Goal: Task Accomplishment & Management: Complete application form

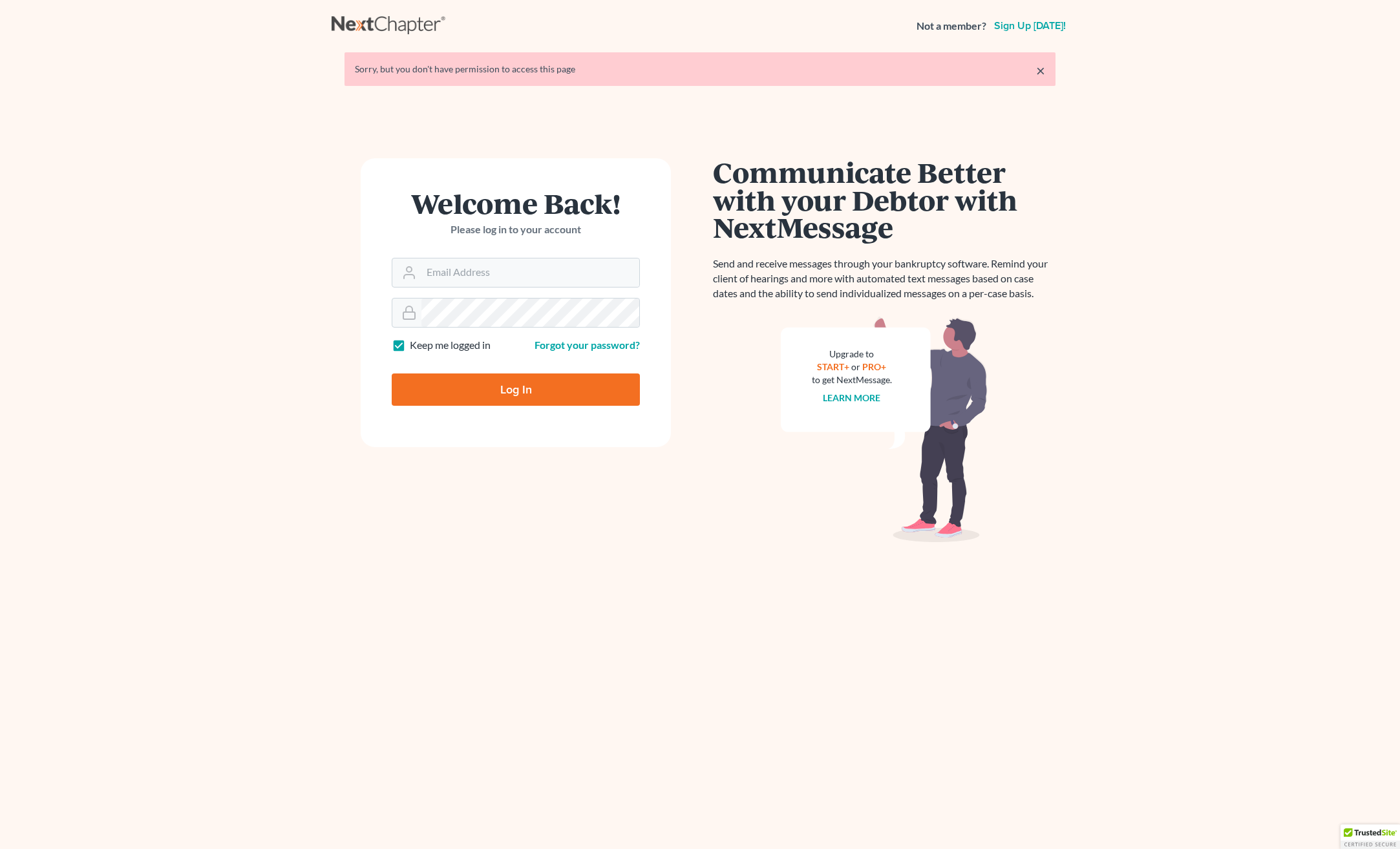
click at [177, 539] on main "× Sorry, but you don't have permission to access this page Welcome Back! Please…" at bounding box center [700, 442] width 1400 height 780
click at [519, 279] on input "Email Address" at bounding box center [530, 272] width 218 height 28
click at [514, 273] on input "Email Address" at bounding box center [530, 272] width 218 height 28
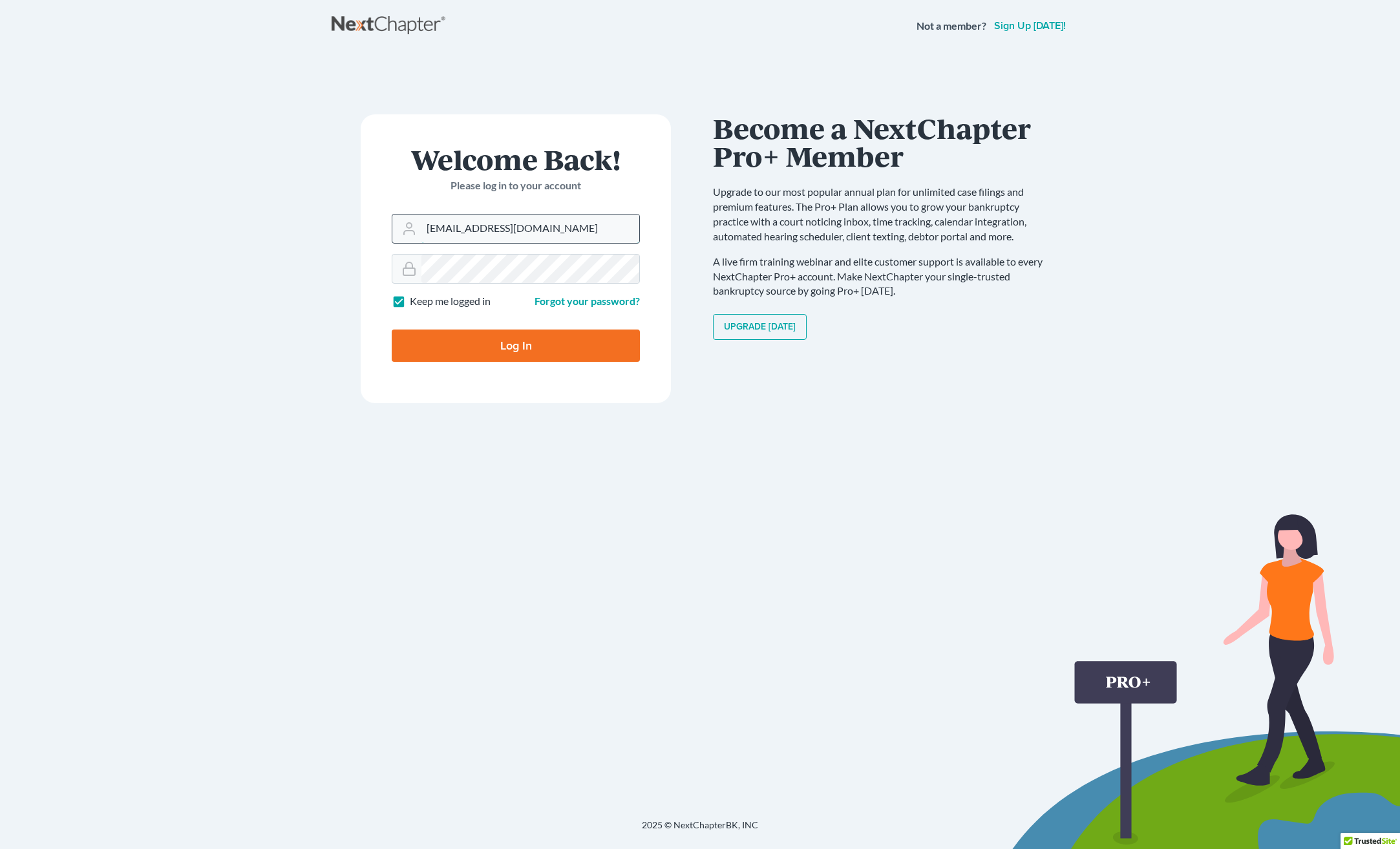
type input "[EMAIL_ADDRESS][DOMAIN_NAME]"
click at [391, 330] on input "Log In" at bounding box center [515, 346] width 248 height 32
type input "Thinking..."
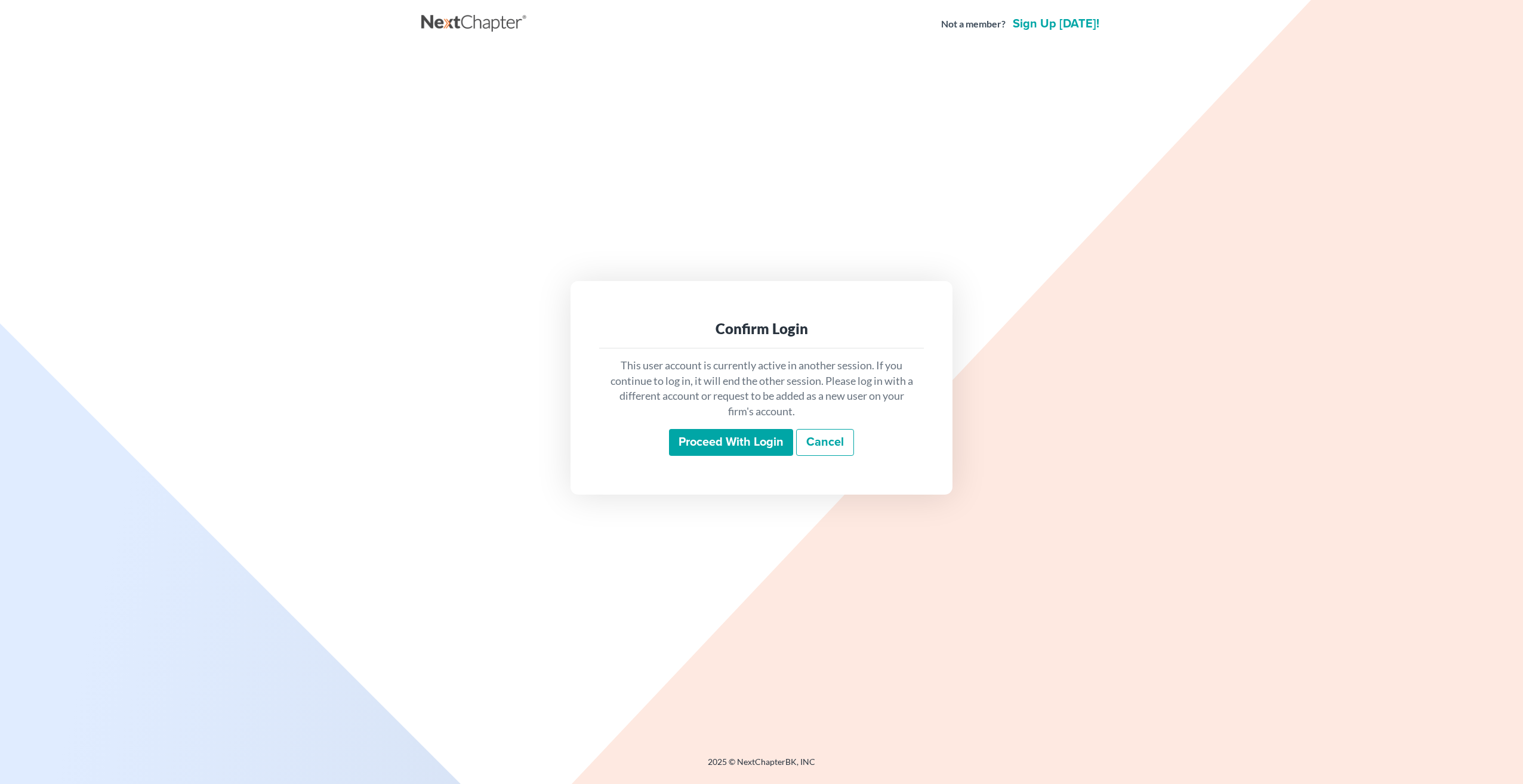
click at [743, 427] on div "This user account is currently active in another session. If you continue to lo…" at bounding box center [761, 407] width 324 height 117
click at [732, 456] on div "Proceed with login Cancel" at bounding box center [761, 443] width 306 height 28
click at [731, 435] on input "Proceed with login" at bounding box center [731, 442] width 124 height 27
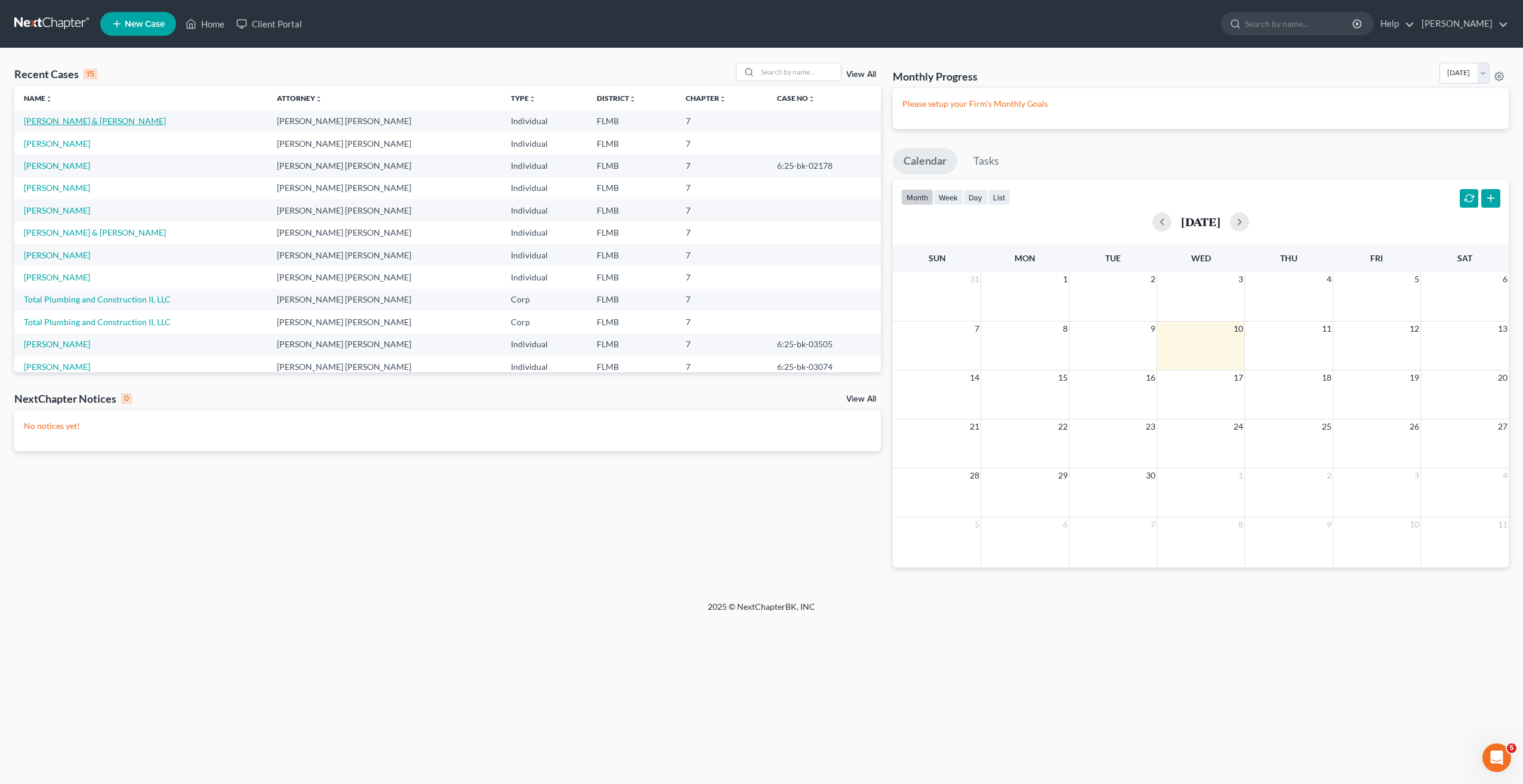
click at [87, 119] on link "[PERSON_NAME] & [PERSON_NAME]" at bounding box center [95, 121] width 142 height 10
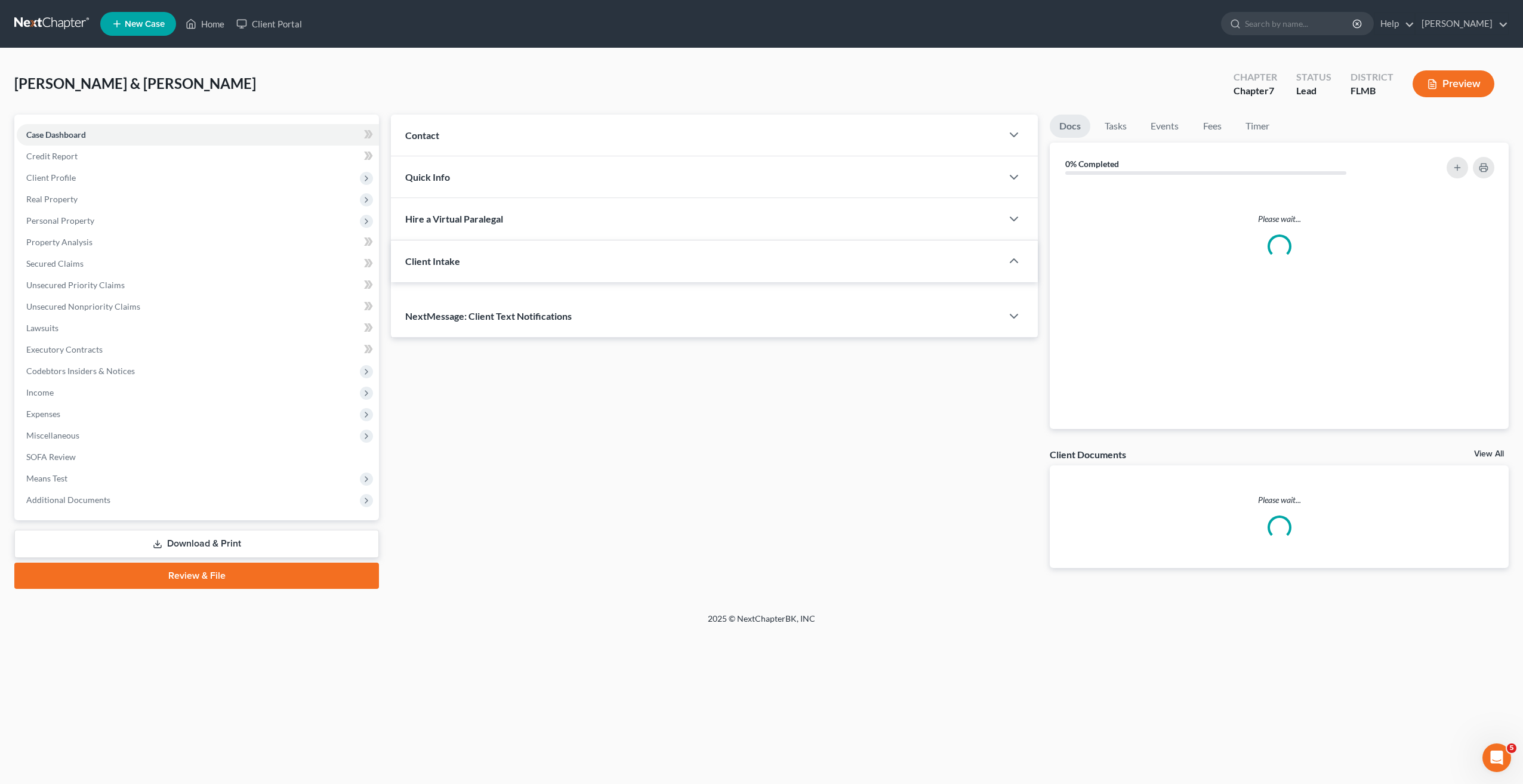
click at [80, 117] on div "Case Dashboard Payments Invoices Payments Payments Credit Report Client Profile…" at bounding box center [196, 317] width 365 height 406
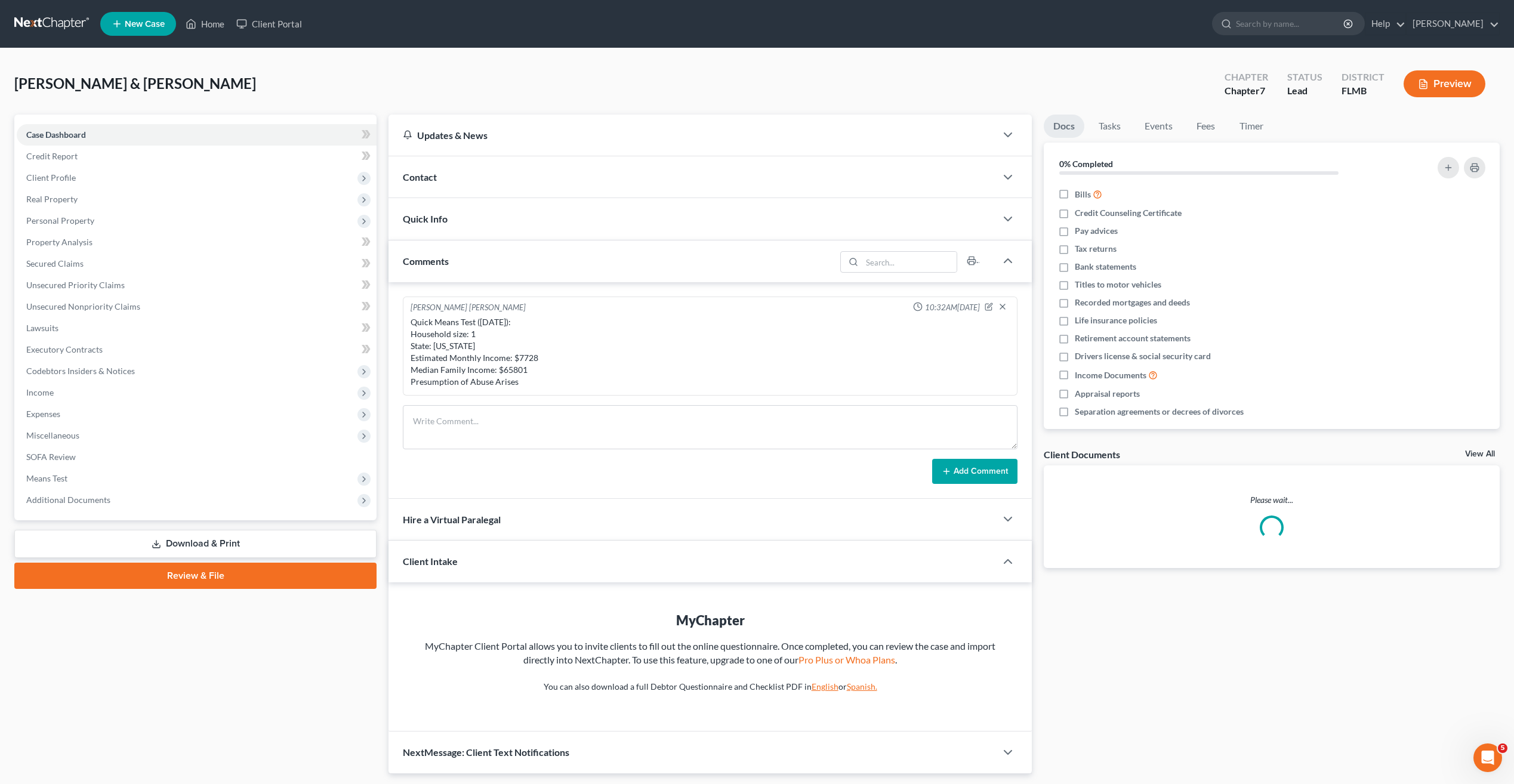
click at [261, 57] on div "[PERSON_NAME] & [PERSON_NAME] Upgraded Chapter Chapter 7 Status Lead District […" at bounding box center [757, 423] width 1514 height 750
click at [85, 156] on link "Credit Report" at bounding box center [197, 156] width 360 height 22
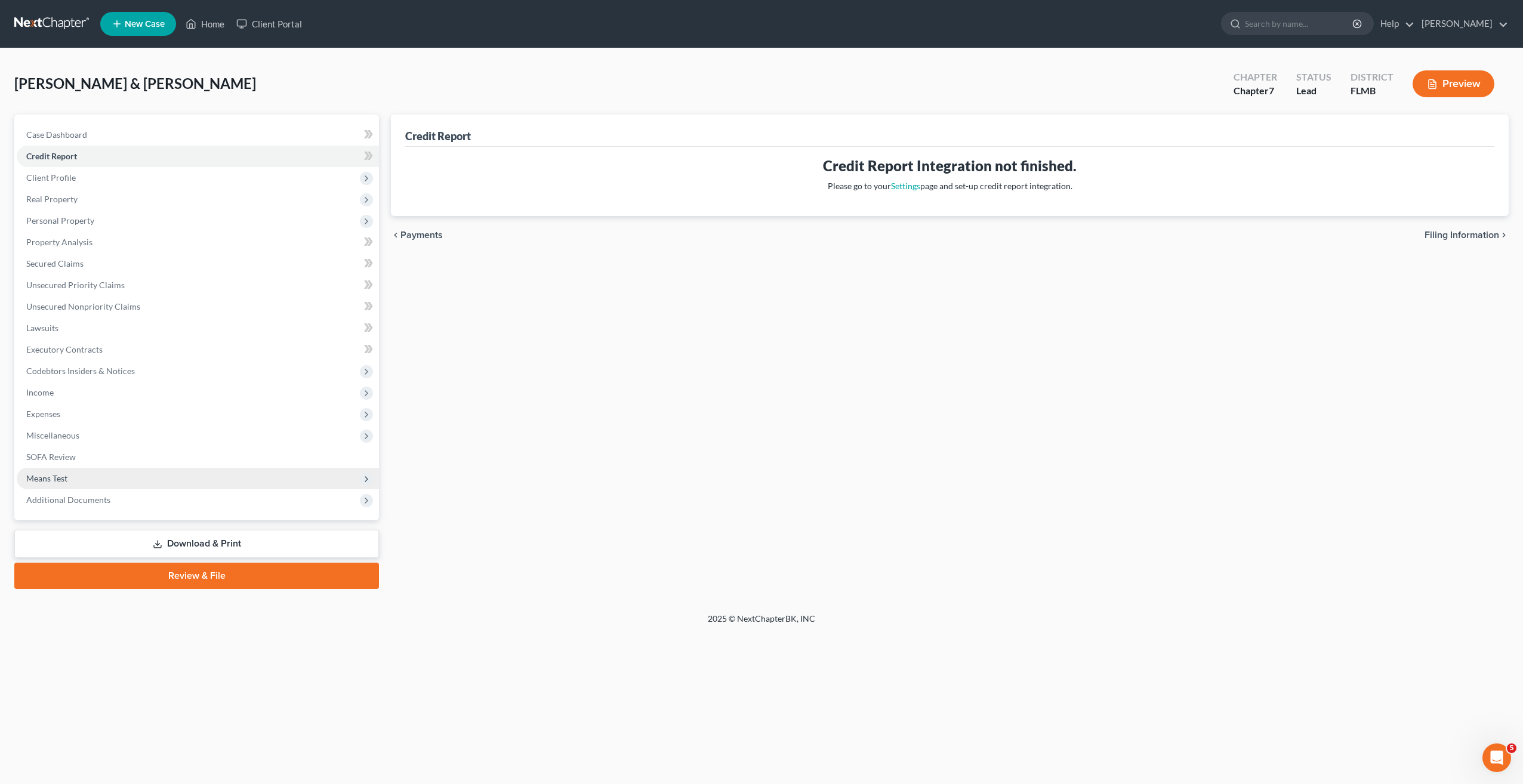
click at [59, 474] on span "Means Test" at bounding box center [47, 478] width 41 height 10
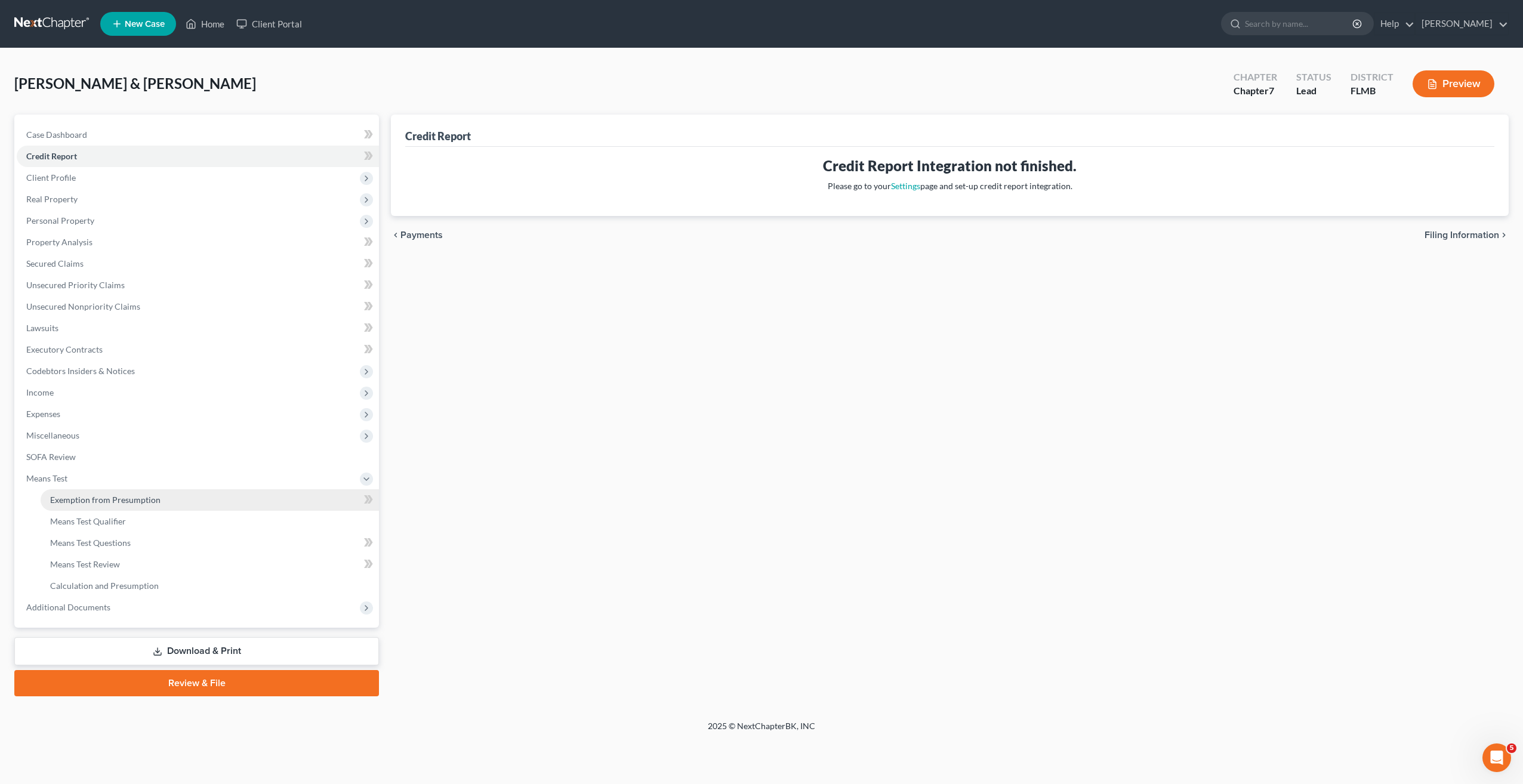
click at [96, 492] on link "Exemption from Presumption" at bounding box center [210, 500] width 338 height 22
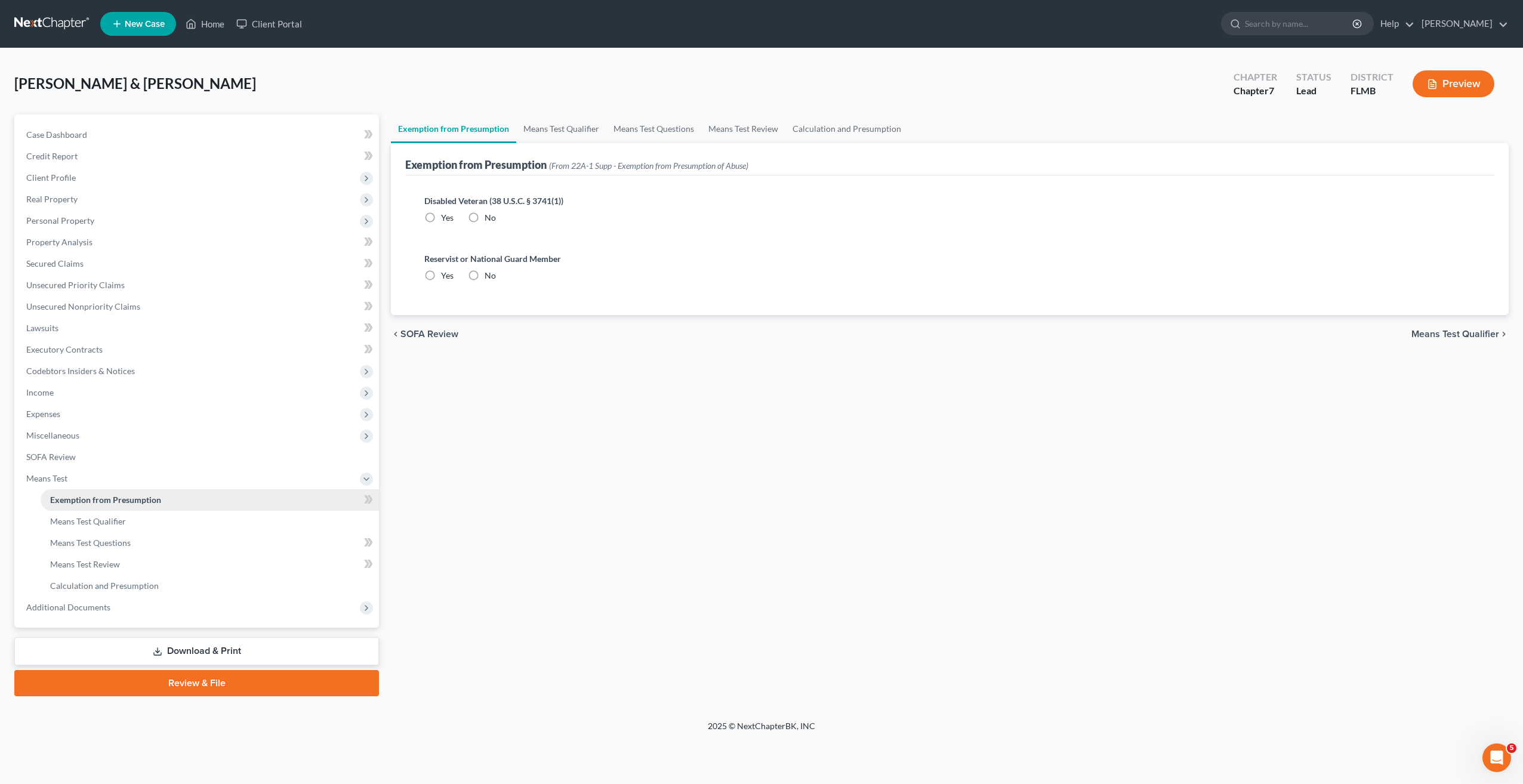
radio input "true"
drag, startPoint x: 527, startPoint y: 513, endPoint x: 89, endPoint y: 568, distance: 441.4
click at [522, 516] on div "Exemption from Presumption Means Test Qualifier Means Test Questions Means Test…" at bounding box center [950, 405] width 1130 height 582
click at [89, 506] on link "Exemption from Presumption" at bounding box center [210, 500] width 338 height 22
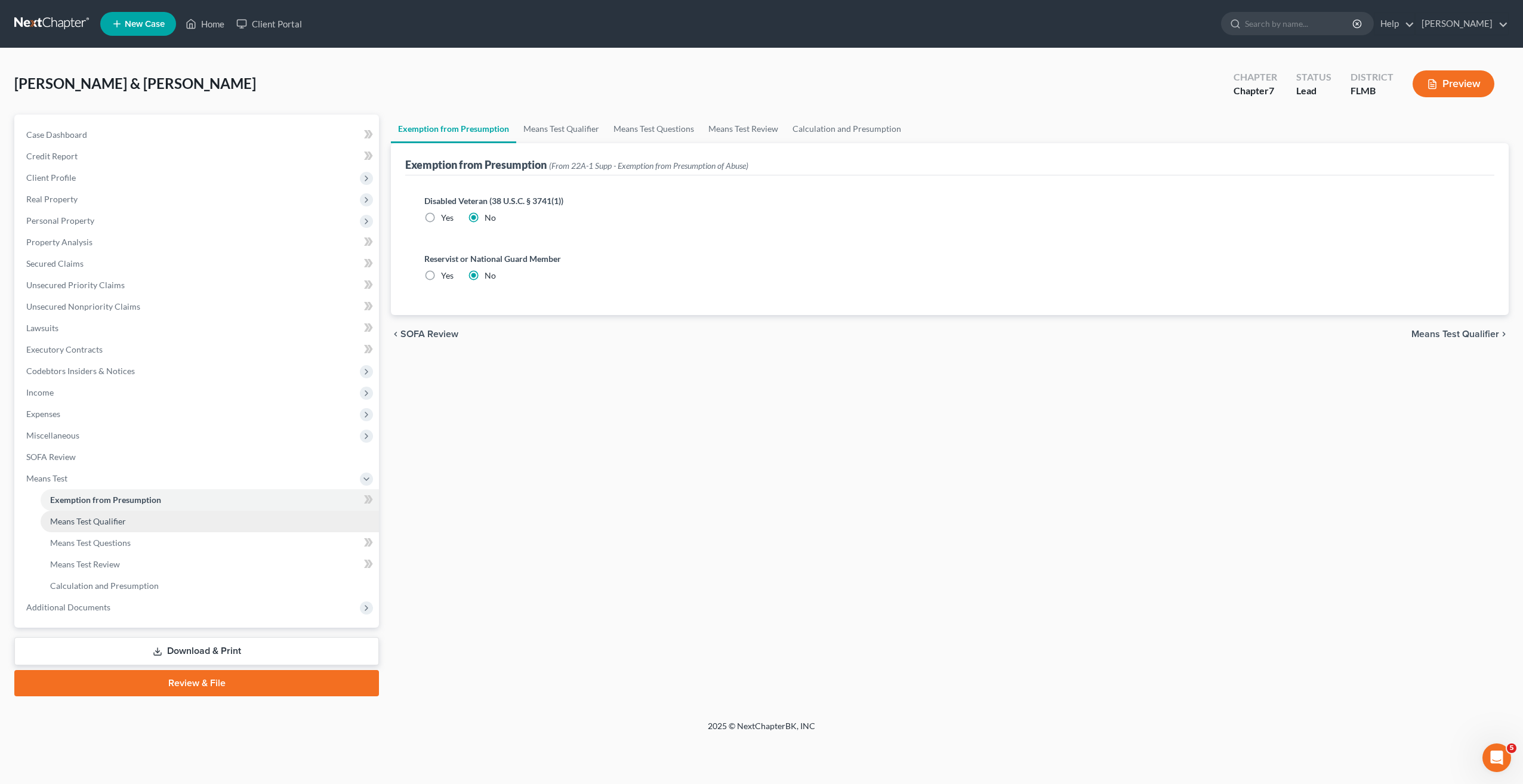
click at [85, 522] on span "Means Test Qualifier" at bounding box center [88, 521] width 76 height 10
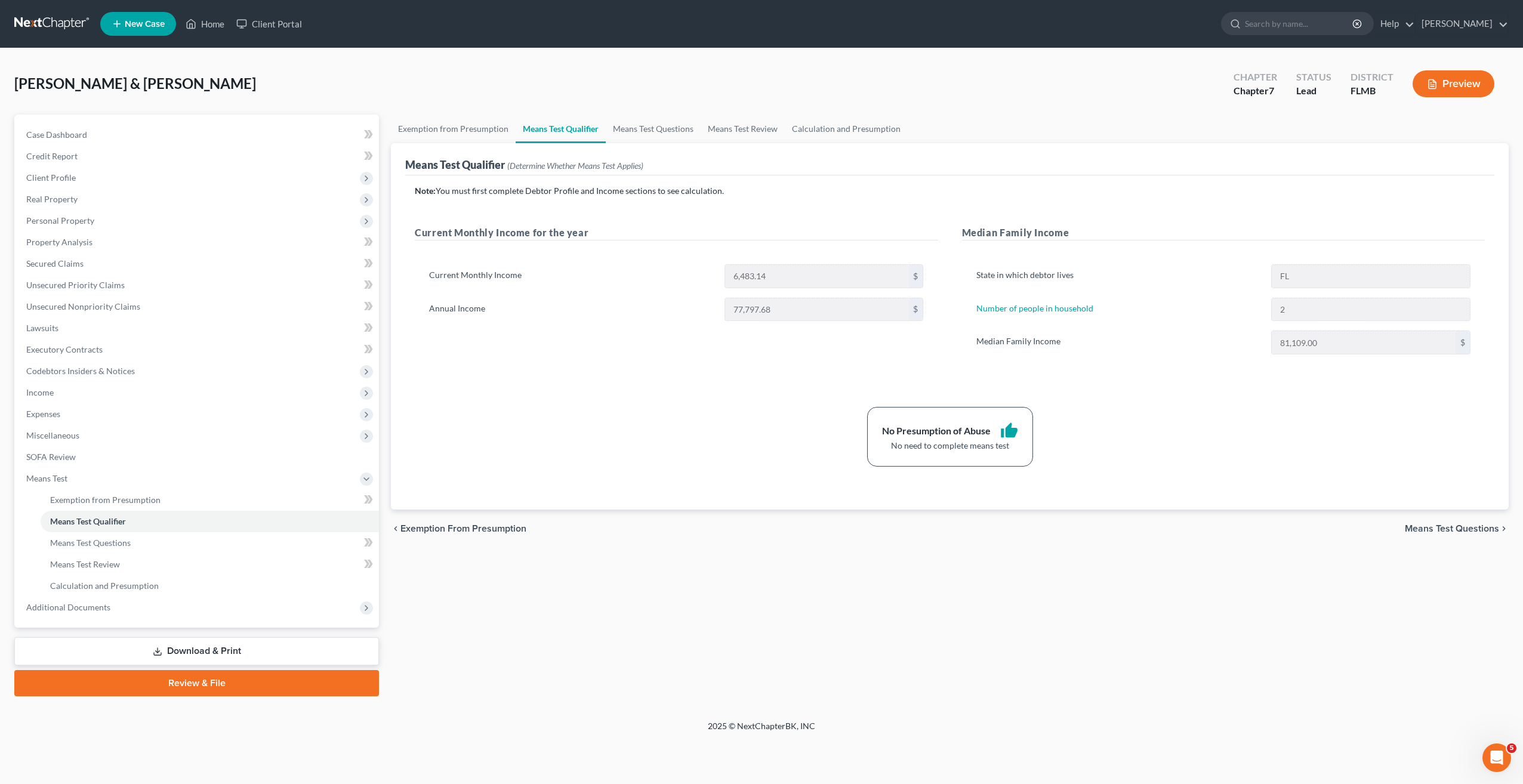
click at [557, 471] on div "Note: You must first complete Debtor Profile and Income sections to see calcula…" at bounding box center [950, 342] width 1089 height 334
click at [545, 438] on div "No Presumption of Abuse thumb_up No need to complete means test" at bounding box center [950, 436] width 1082 height 59
click at [551, 428] on div "No Presumption of Abuse thumb_up No need to complete means test" at bounding box center [950, 436] width 1082 height 59
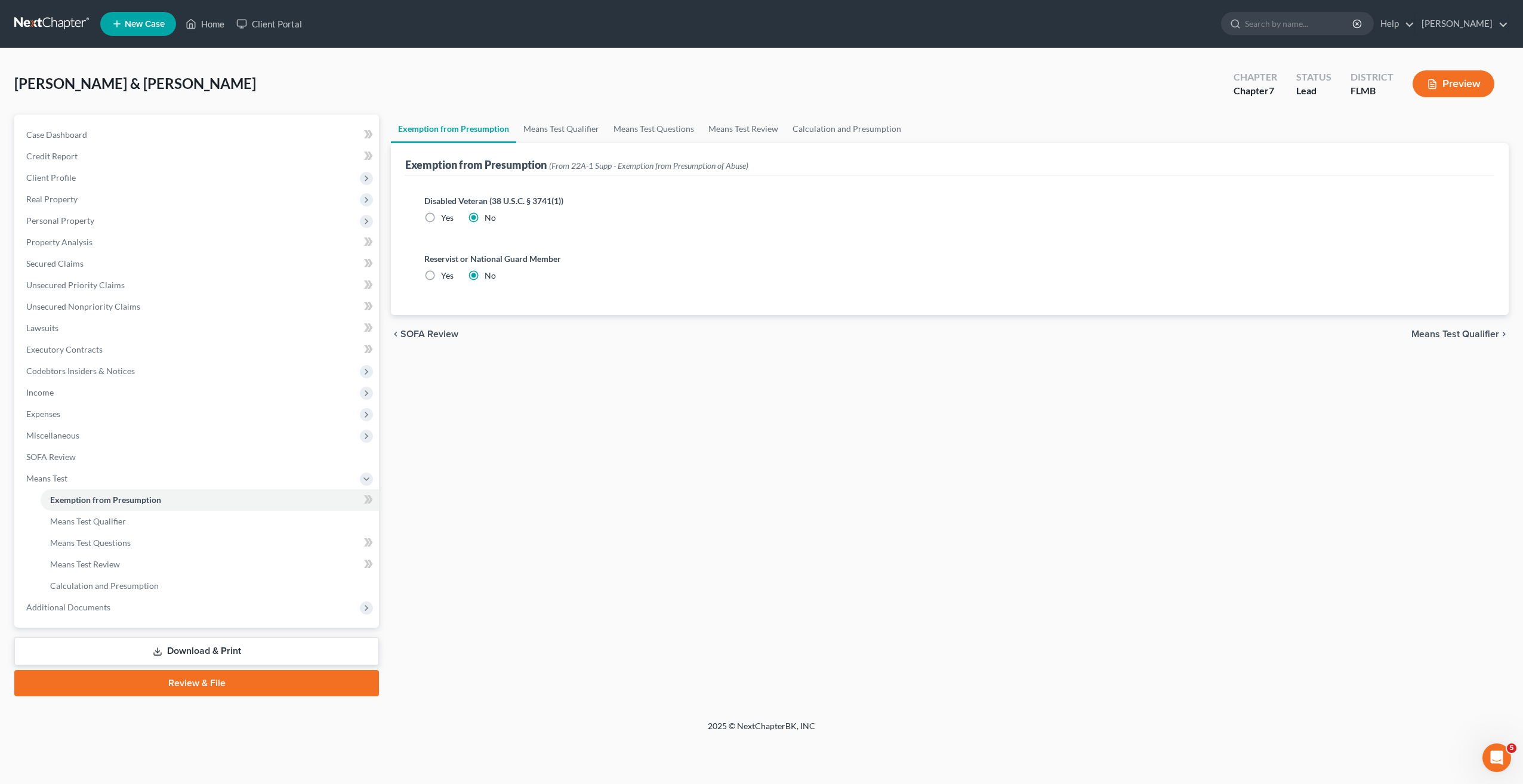
click at [474, 518] on div "Exemption from Presumption Means Test Qualifier Means Test Questions Means Test…" at bounding box center [950, 405] width 1130 height 582
click at [81, 584] on span "Calculation and Presumption" at bounding box center [105, 585] width 109 height 10
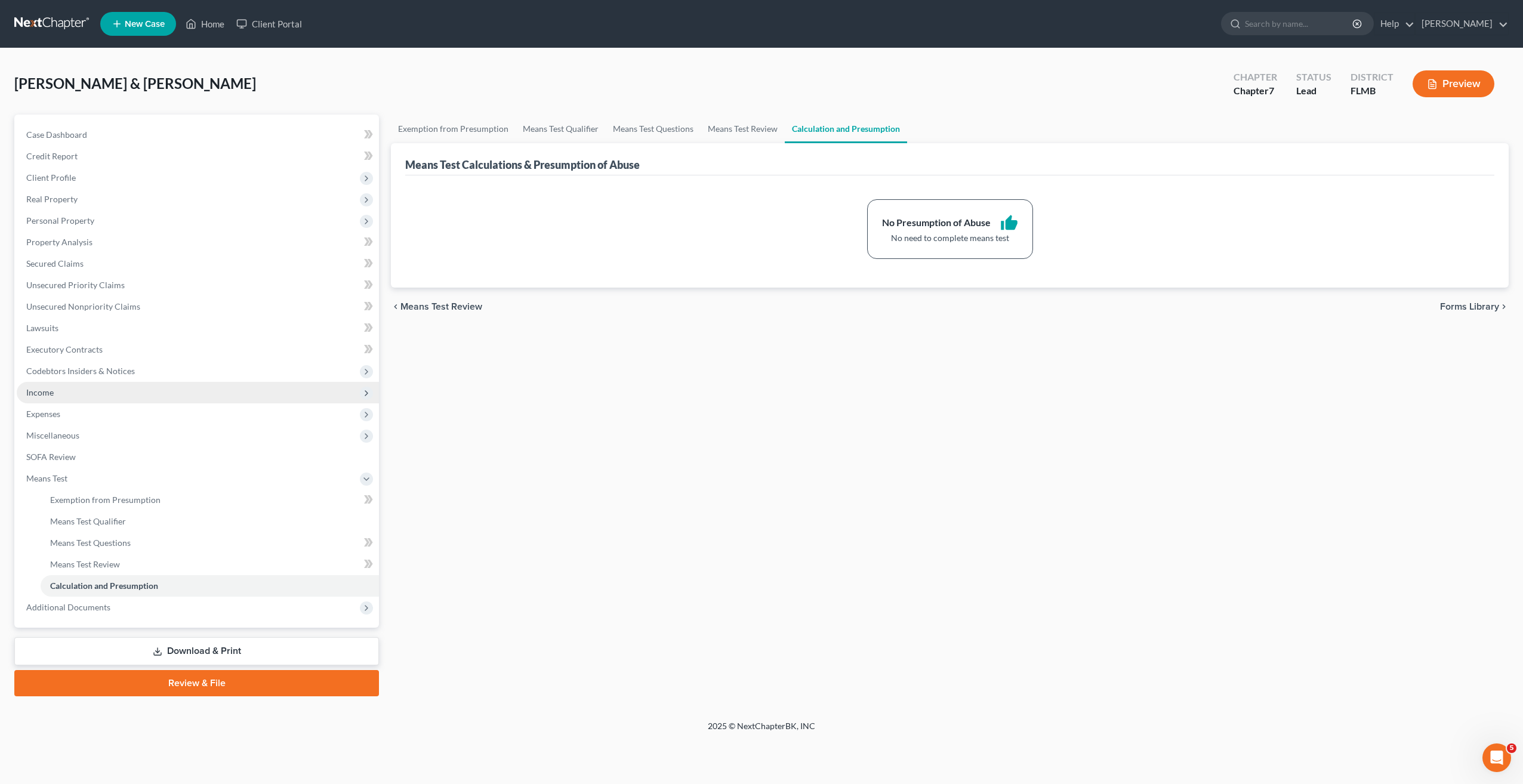
click at [50, 392] on span "Income" at bounding box center [40, 393] width 27 height 10
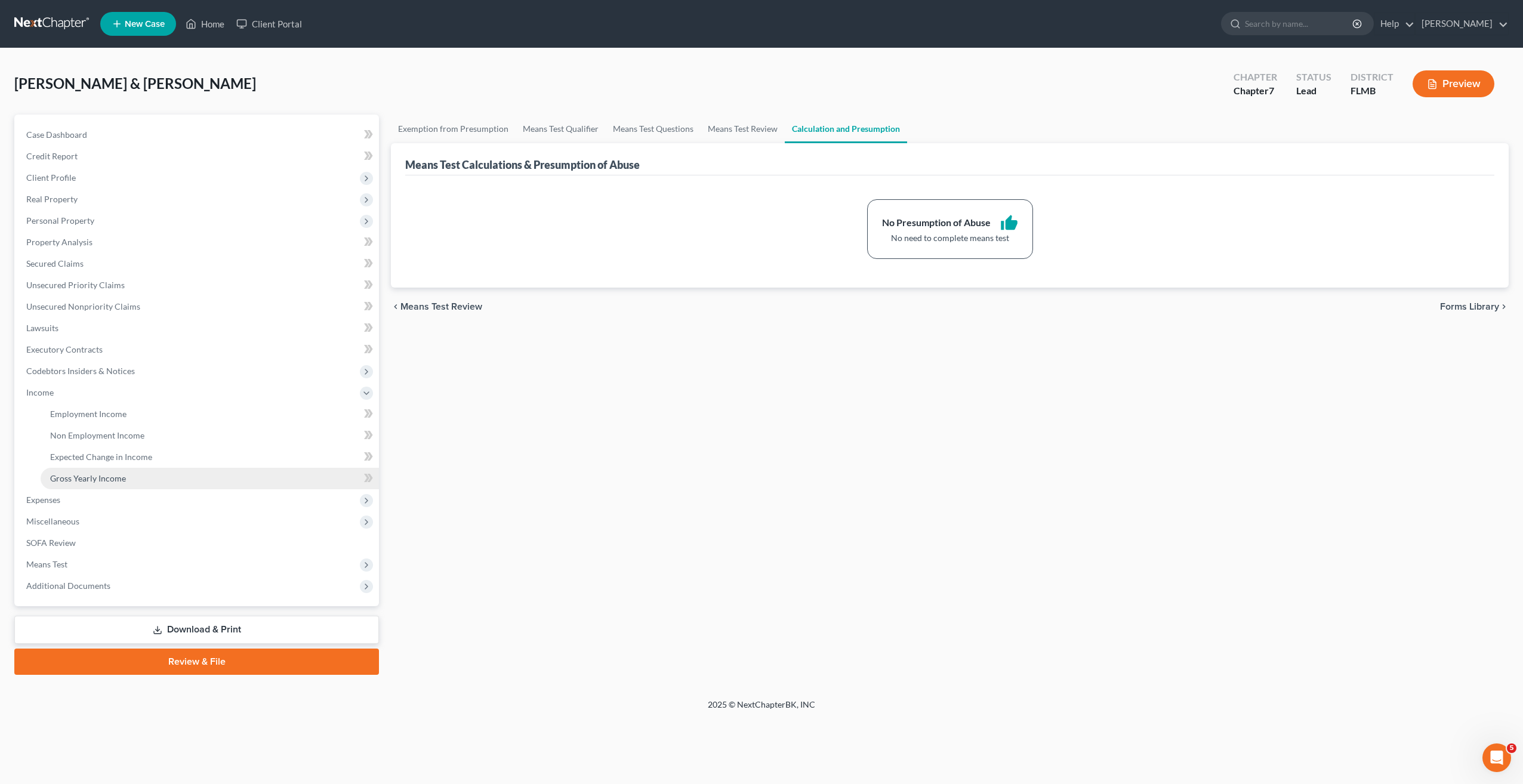
click at [90, 472] on link "Gross Yearly Income" at bounding box center [210, 479] width 338 height 22
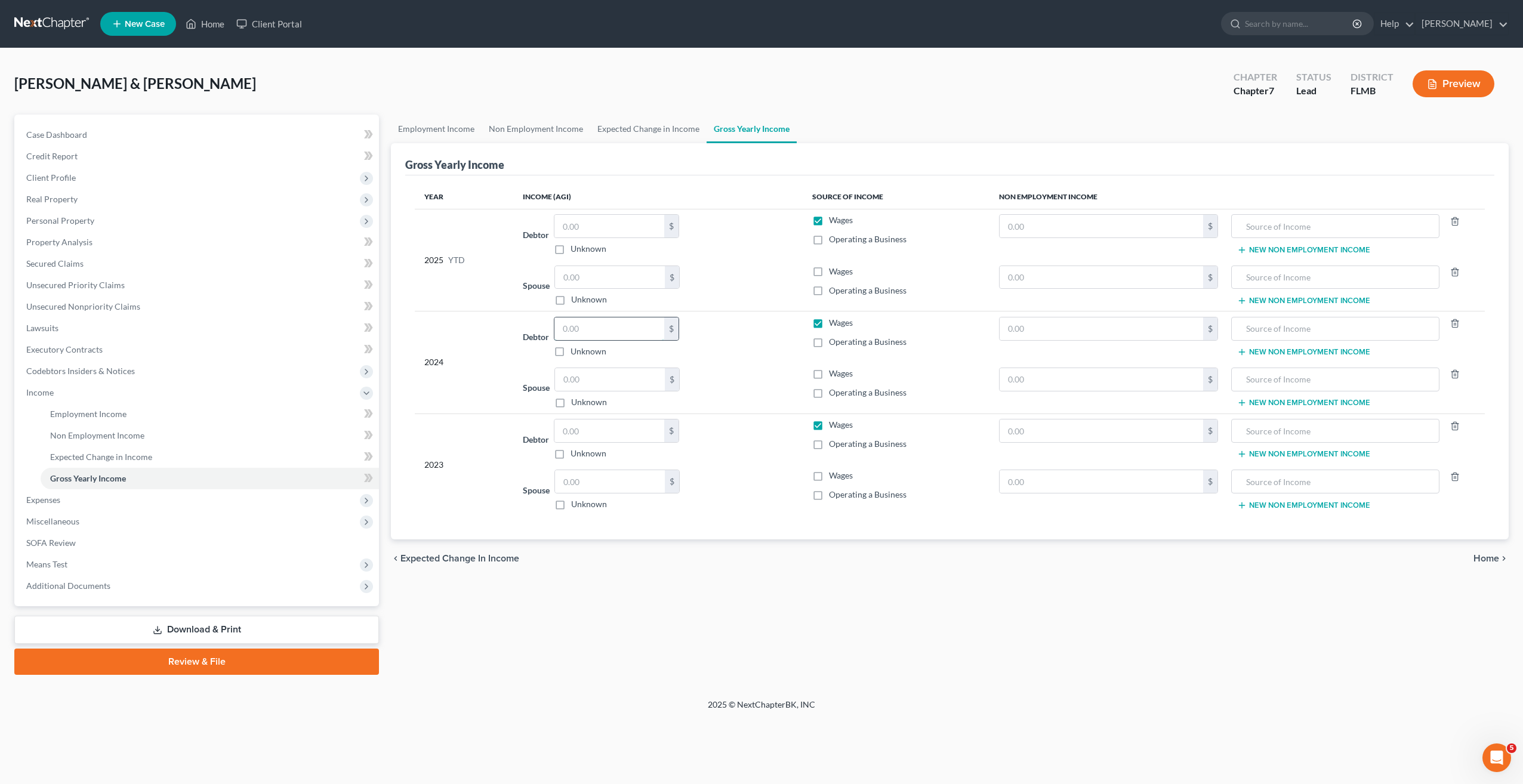
click at [598, 331] on input "text" at bounding box center [609, 329] width 110 height 23
click at [1036, 333] on input "text" at bounding box center [1102, 329] width 203 height 23
type input "82,416"
type input "Pension"
drag, startPoint x: 1066, startPoint y: 418, endPoint x: 1059, endPoint y: 433, distance: 16.6
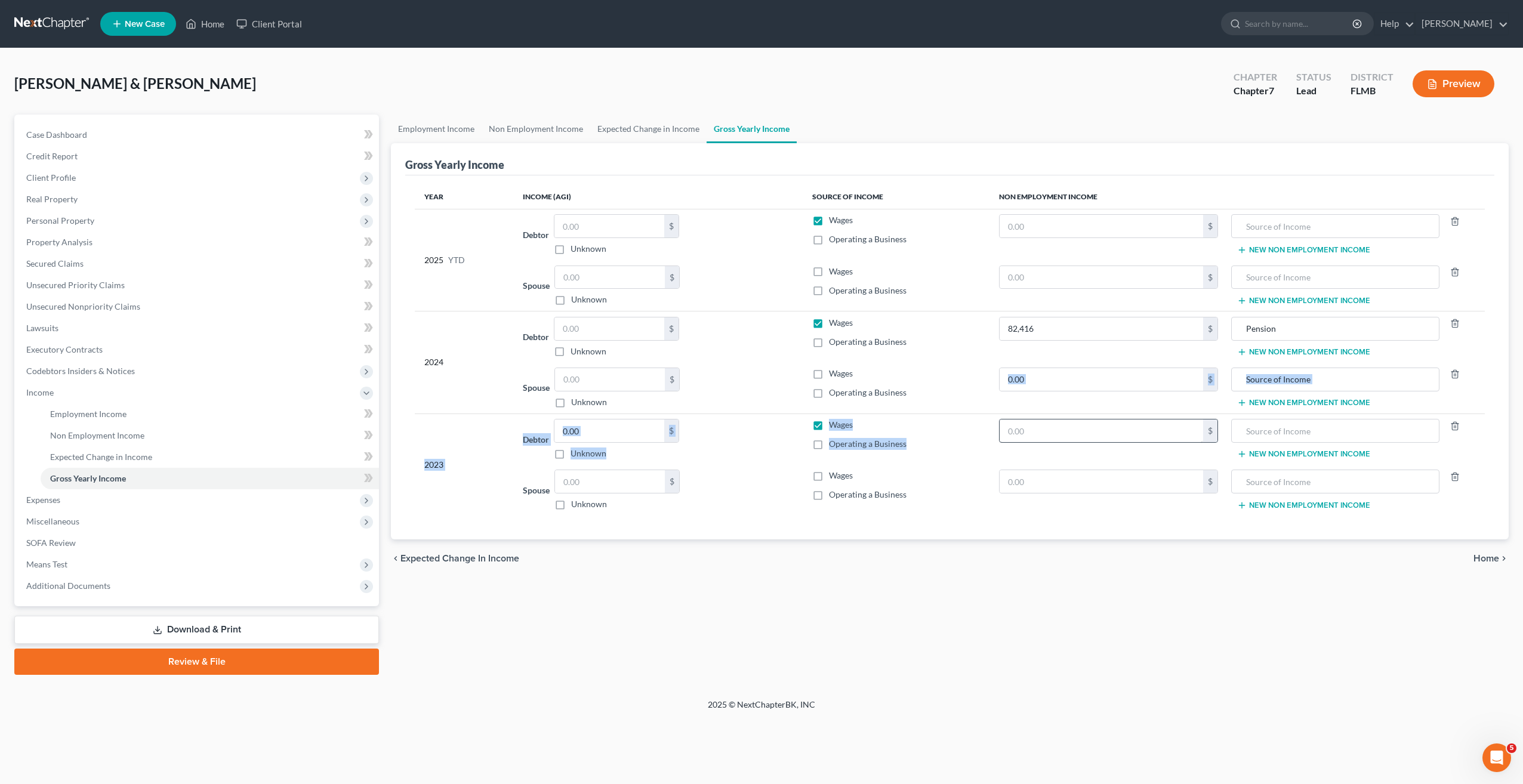
click at [1059, 433] on table "Year Income (AGI) Source of Income Non Employment Income 2025 YTD Debtor $ Unkn…" at bounding box center [950, 351] width 1070 height 331
click at [1059, 433] on input "text" at bounding box center [1102, 431] width 203 height 23
type input "81,636"
type input "Pension"
click at [1045, 234] on input "text" at bounding box center [1102, 226] width 203 height 23
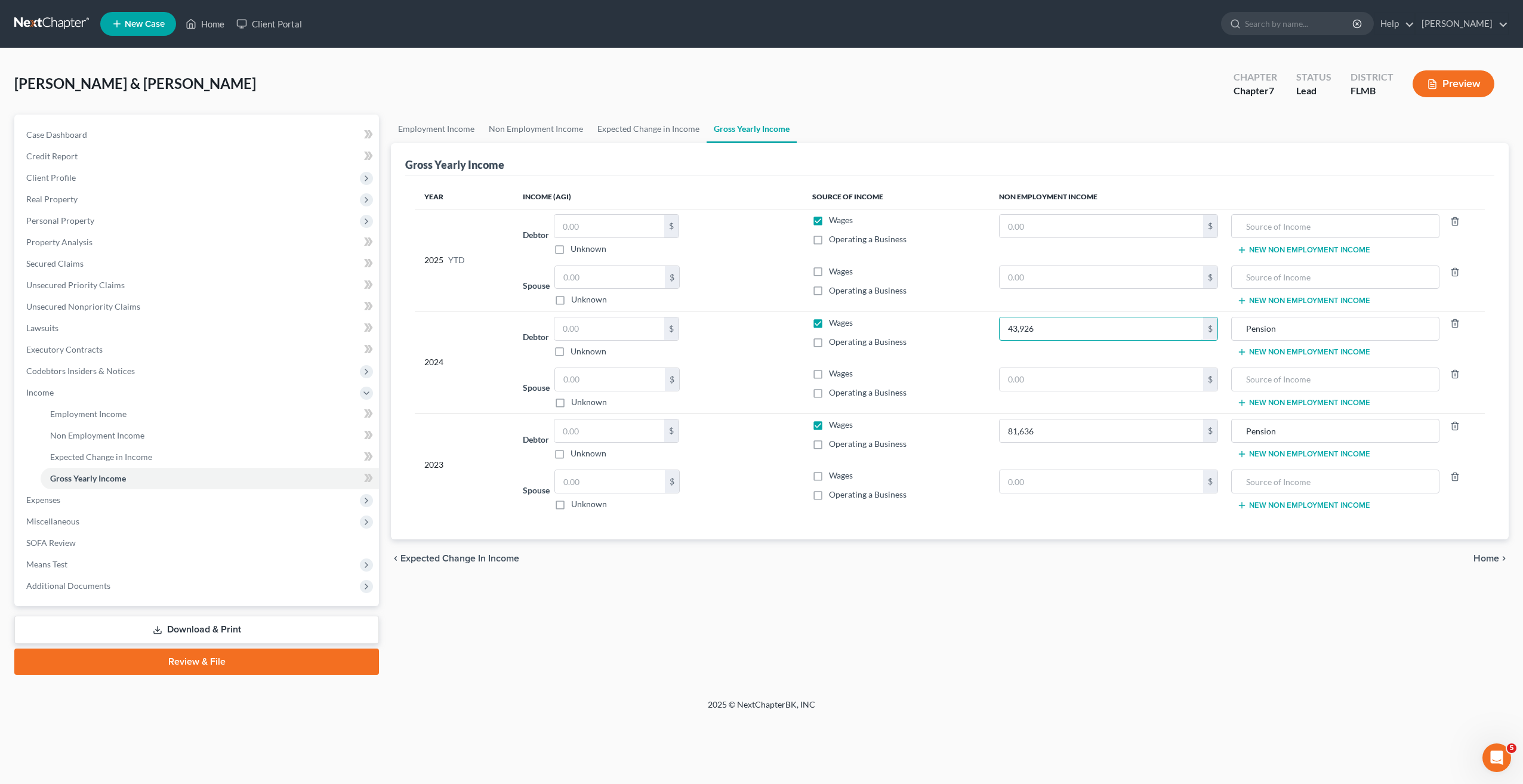
type input "43,926"
click at [1295, 325] on input "Pension" at bounding box center [1336, 329] width 196 height 23
click at [619, 331] on input "text" at bounding box center [609, 329] width 110 height 23
click at [1067, 435] on input "81,636" at bounding box center [1102, 431] width 203 height 23
type input "39,913"
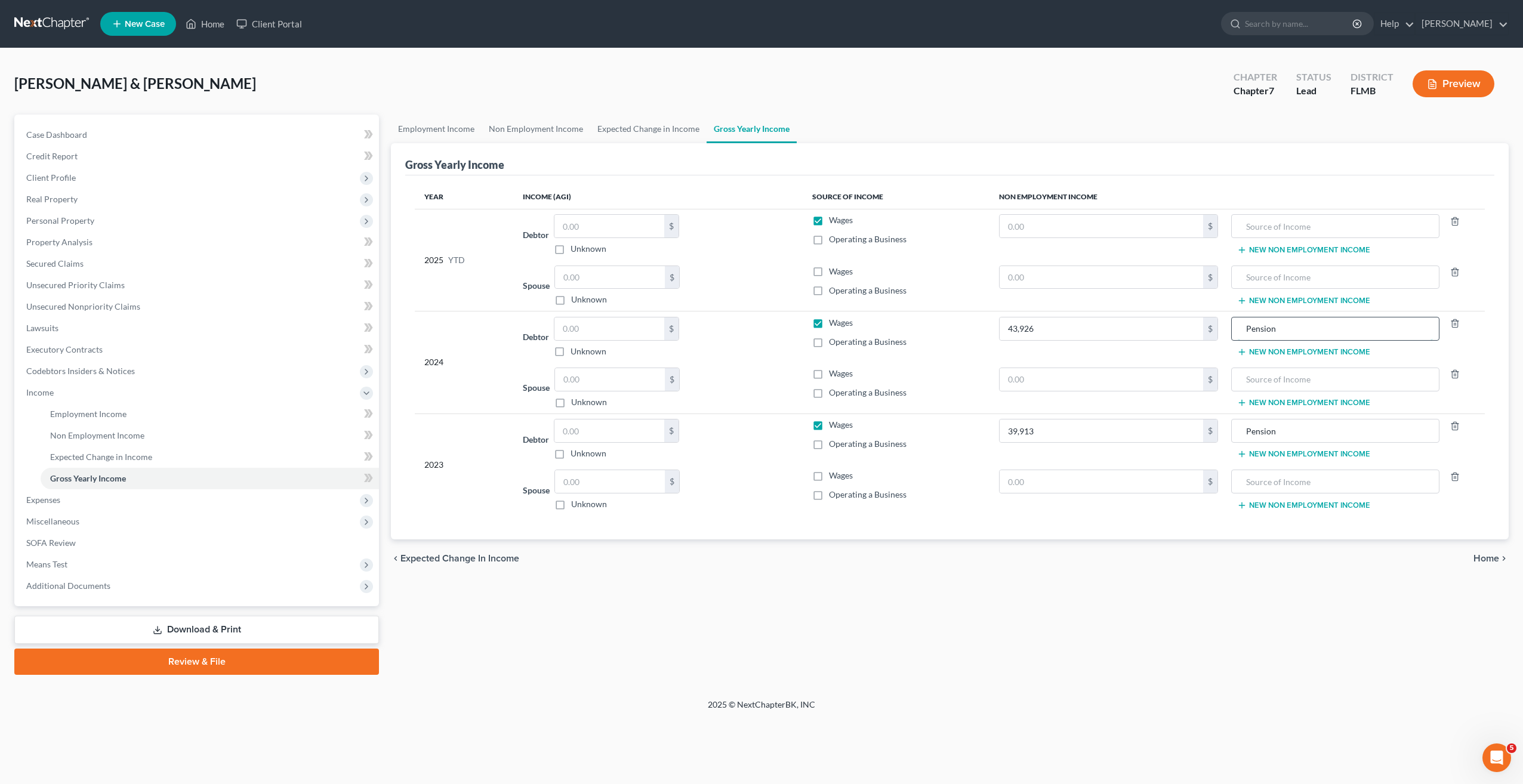
click at [1332, 333] on input "Pension" at bounding box center [1336, 329] width 196 height 23
type input "Pension and wages"
click at [1287, 435] on input "Pension" at bounding box center [1336, 431] width 196 height 23
type input "Pension and wages"
click at [1278, 233] on input "text" at bounding box center [1336, 226] width 196 height 23
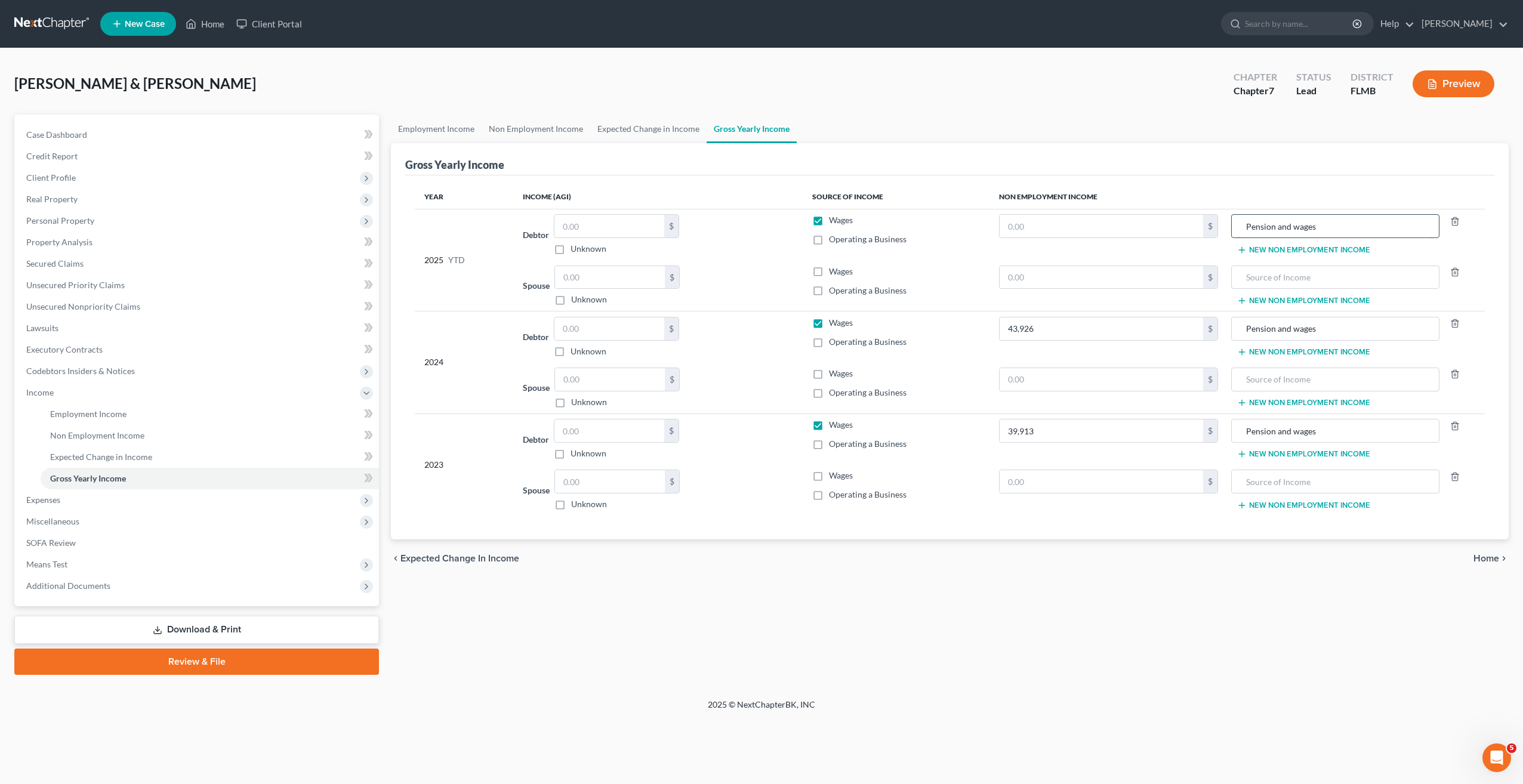
type input "Pension and wages"
click at [1135, 230] on input "text" at bounding box center [1102, 226] width 203 height 23
click at [86, 434] on span "Non Employment Income" at bounding box center [98, 435] width 95 height 10
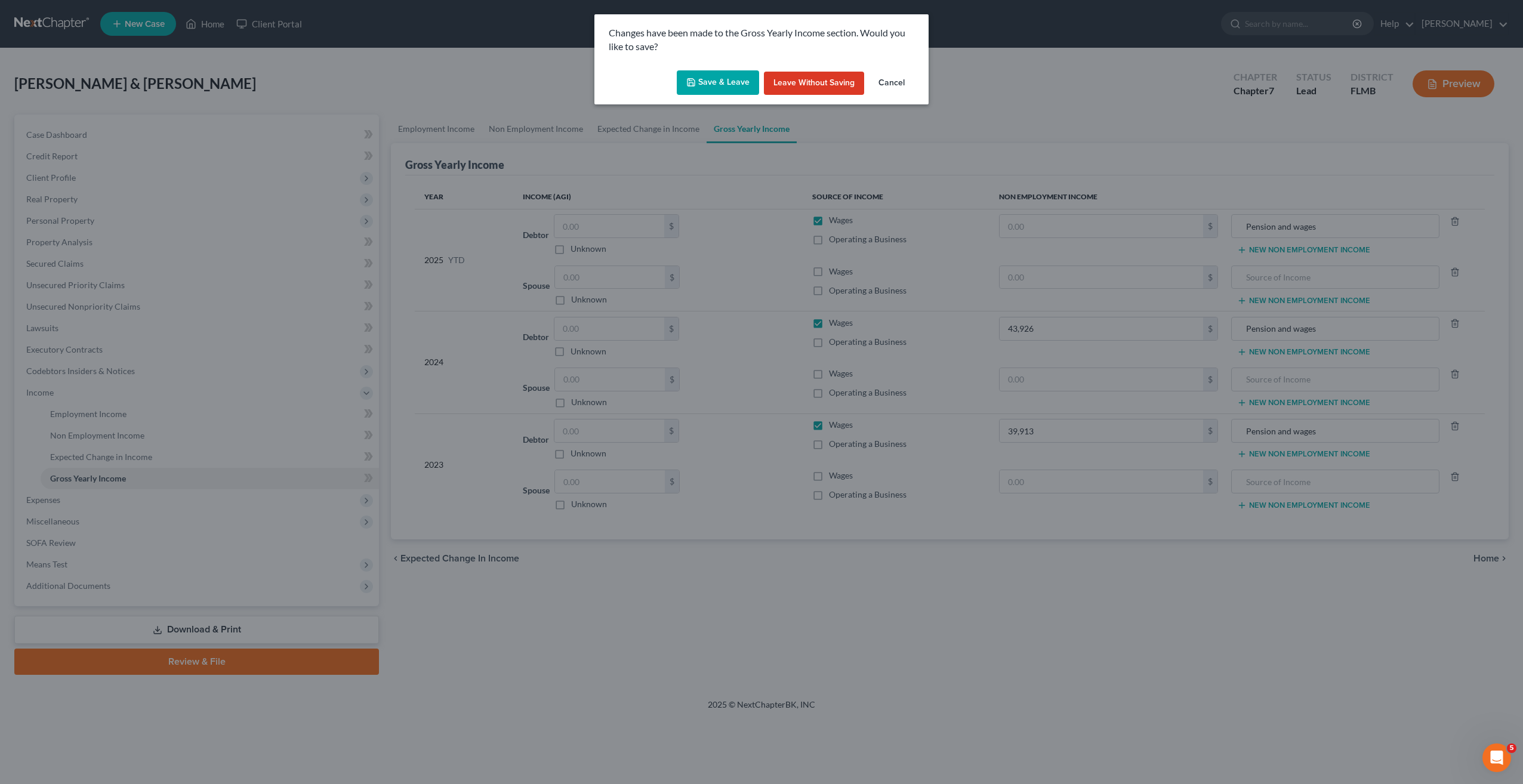
click at [721, 74] on button "Save & Leave" at bounding box center [718, 82] width 82 height 25
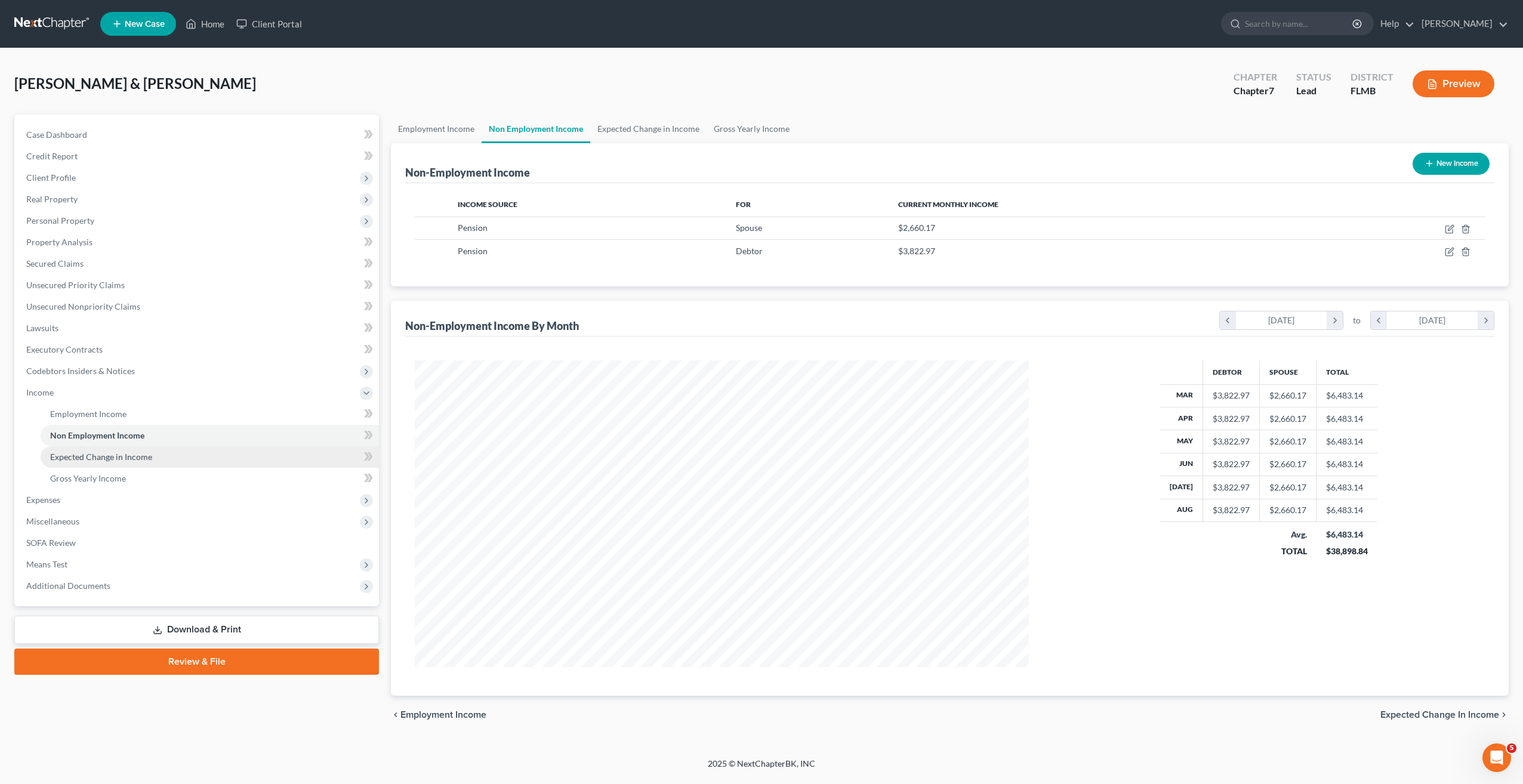
scroll to position [306, 639]
click at [83, 411] on span "Employment Income" at bounding box center [89, 414] width 77 height 10
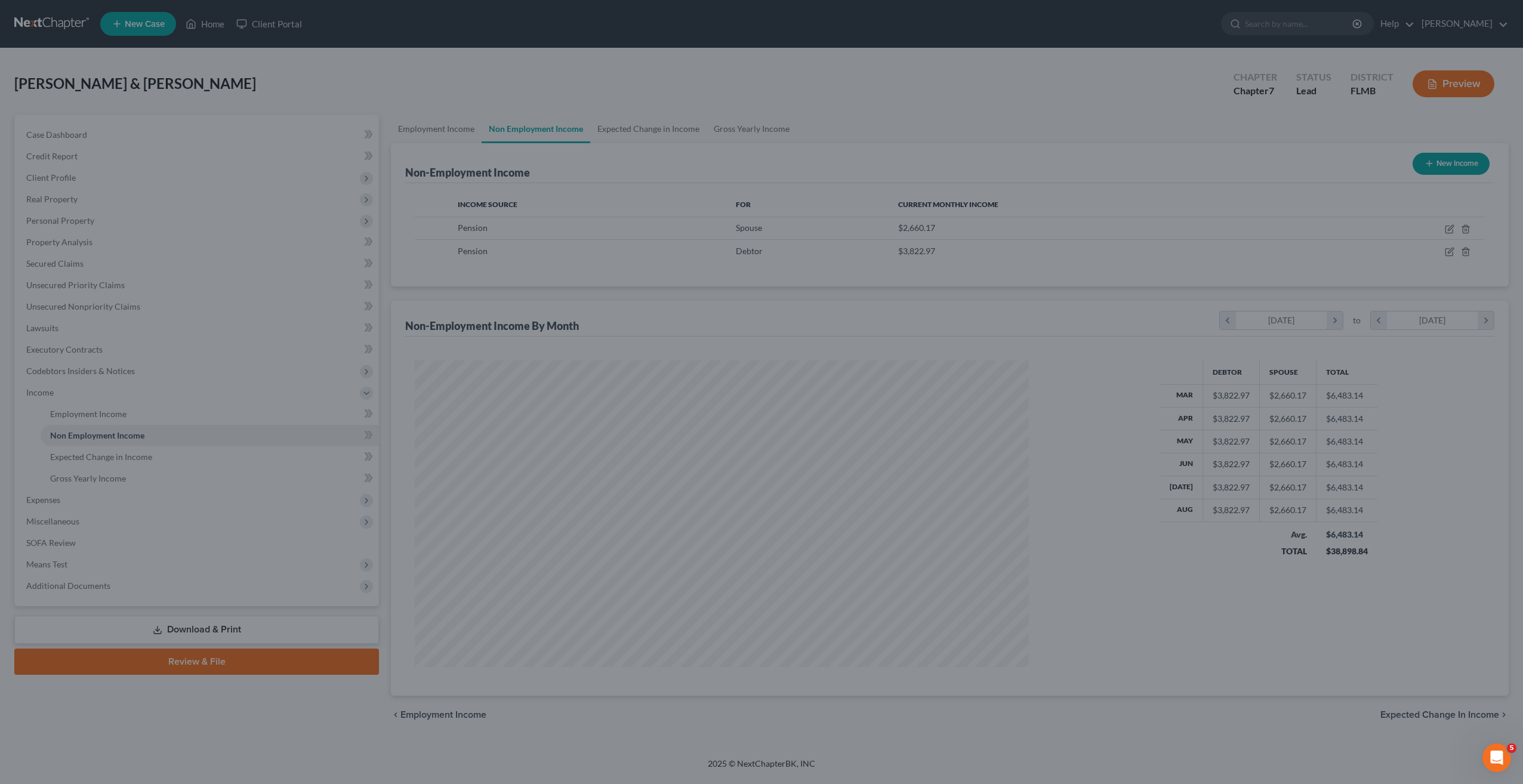
drag, startPoint x: 520, startPoint y: 744, endPoint x: 321, endPoint y: 654, distance: 218.4
click at [520, 744] on div at bounding box center [761, 392] width 1523 height 784
click at [123, 435] on div at bounding box center [761, 392] width 1523 height 784
click at [655, 367] on div at bounding box center [761, 392] width 1523 height 784
